Goal: Find specific page/section: Find specific page/section

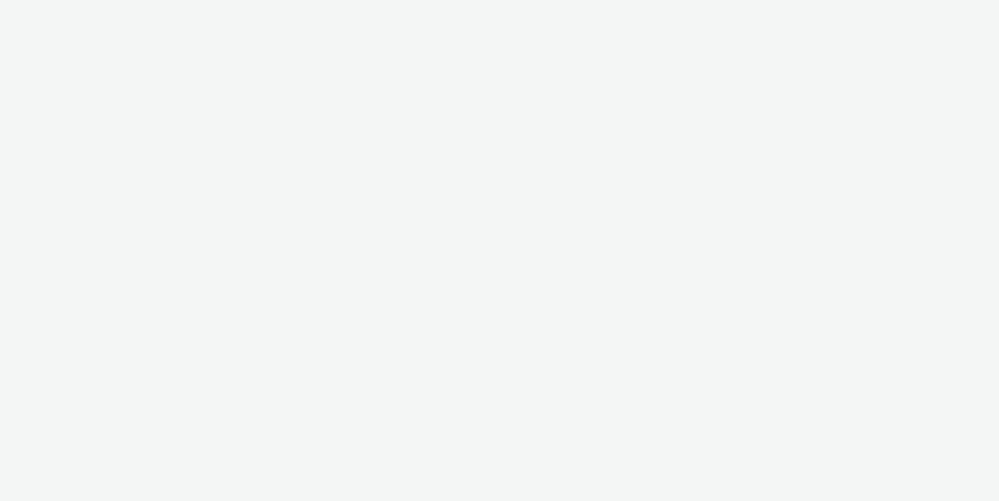
select select "aa2d3f22-8cd3-452c-915a-90da4c6ce460"
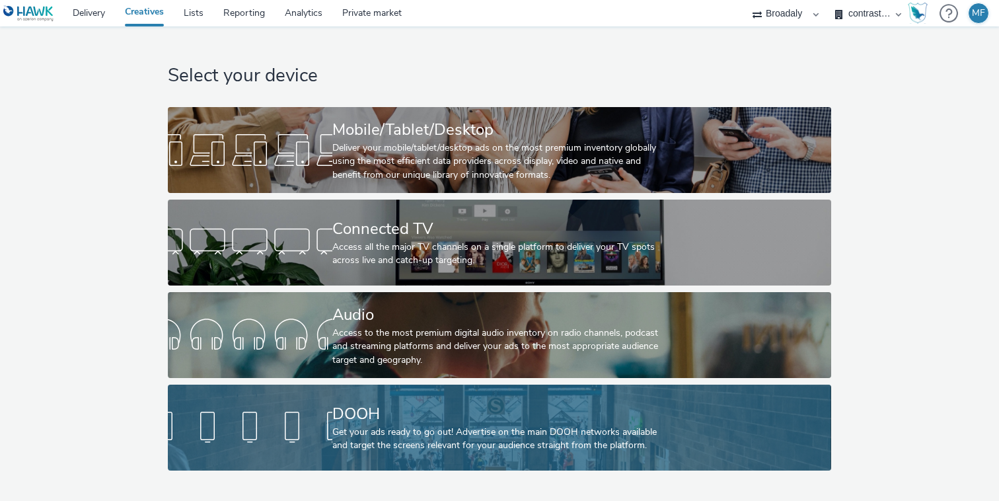
click at [283, 440] on div at bounding box center [250, 427] width 165 height 42
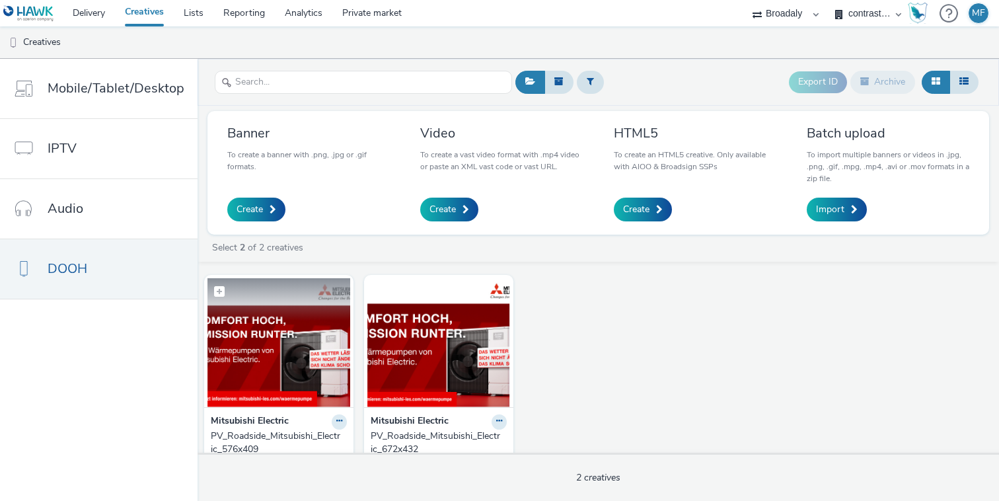
click at [272, 295] on figure at bounding box center [278, 342] width 143 height 129
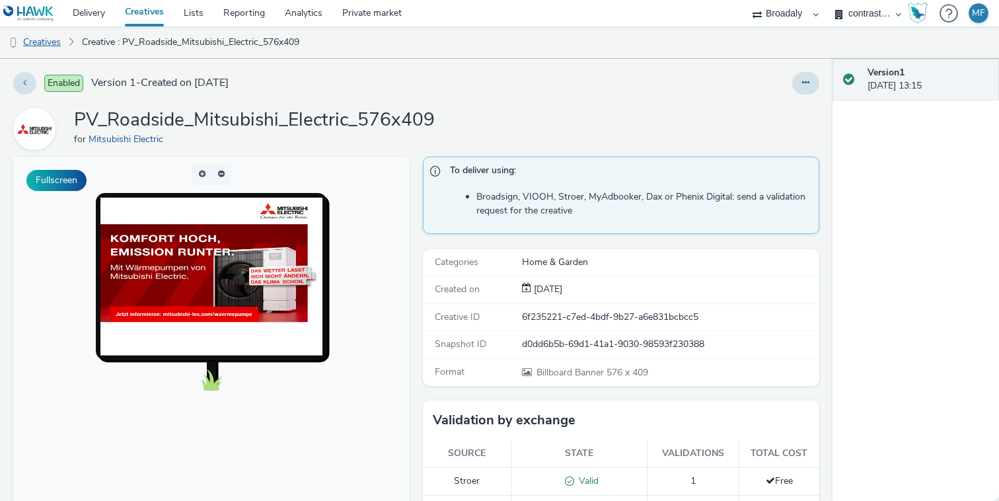
click at [61, 44] on link "Creatives" at bounding box center [33, 42] width 67 height 32
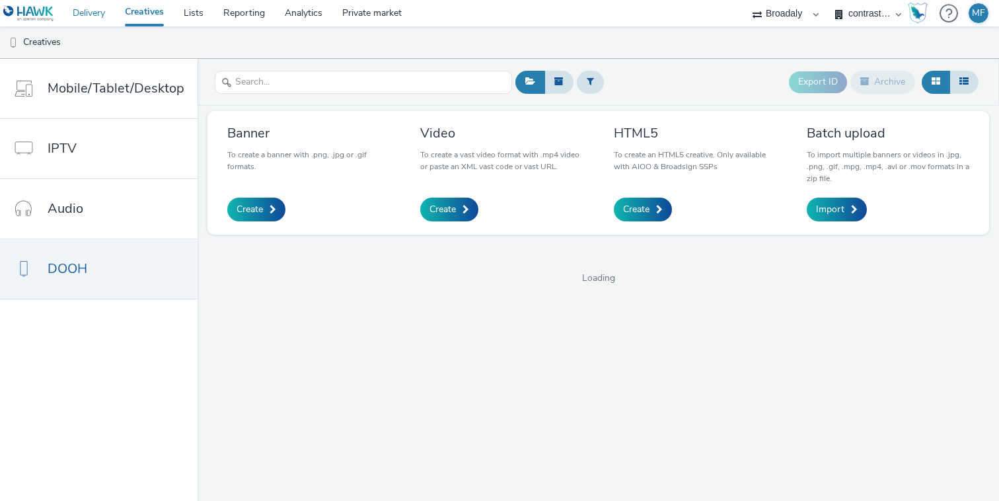
click at [81, 23] on link "Delivery" at bounding box center [89, 13] width 52 height 26
